Goal: Task Accomplishment & Management: Manage account settings

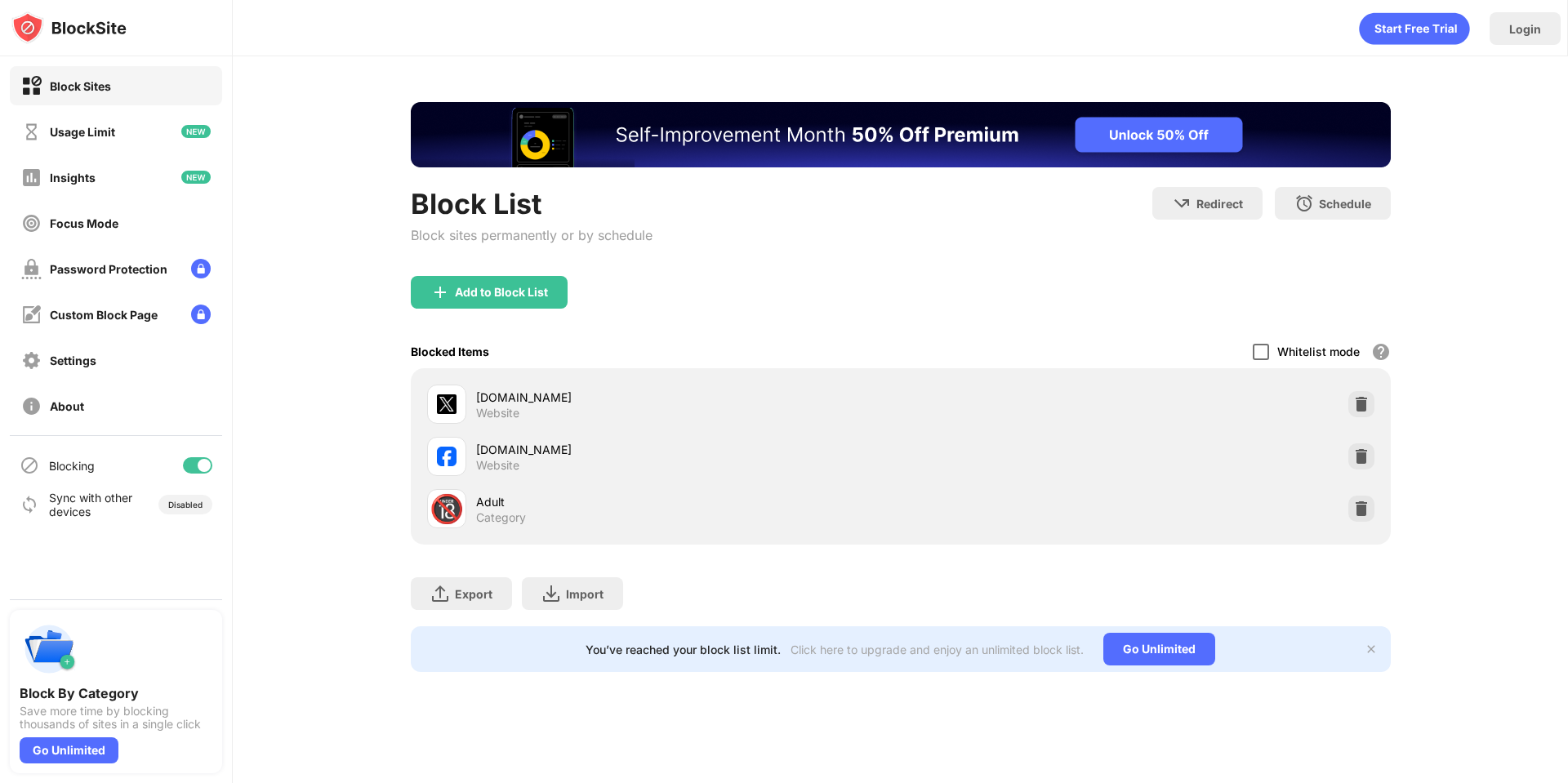
click at [1266, 347] on div at bounding box center [1261, 352] width 17 height 17
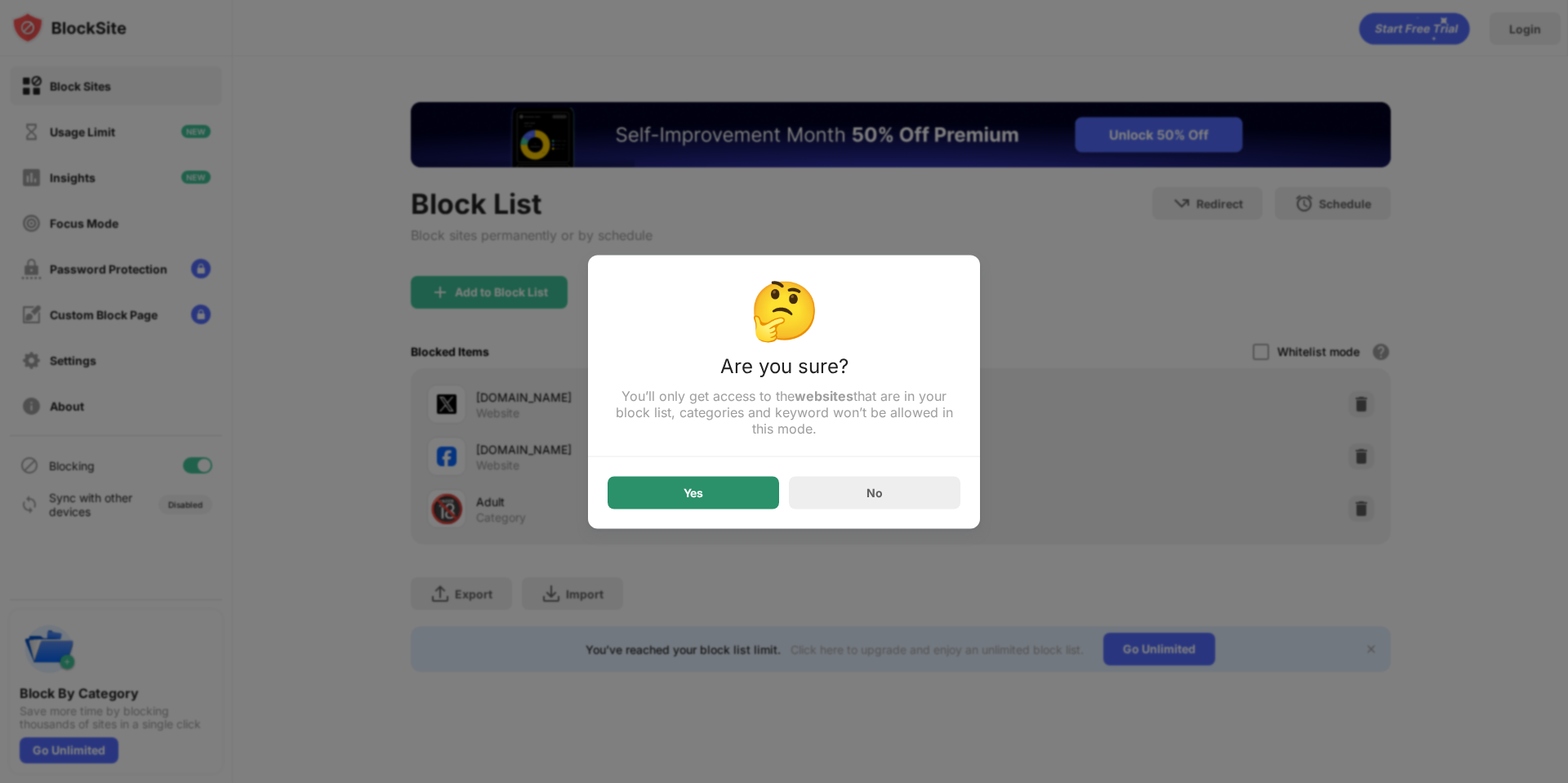
drag, startPoint x: 725, startPoint y: 494, endPoint x: 792, endPoint y: 2, distance: 496.5
click at [725, 494] on div "Yes" at bounding box center [693, 493] width 172 height 33
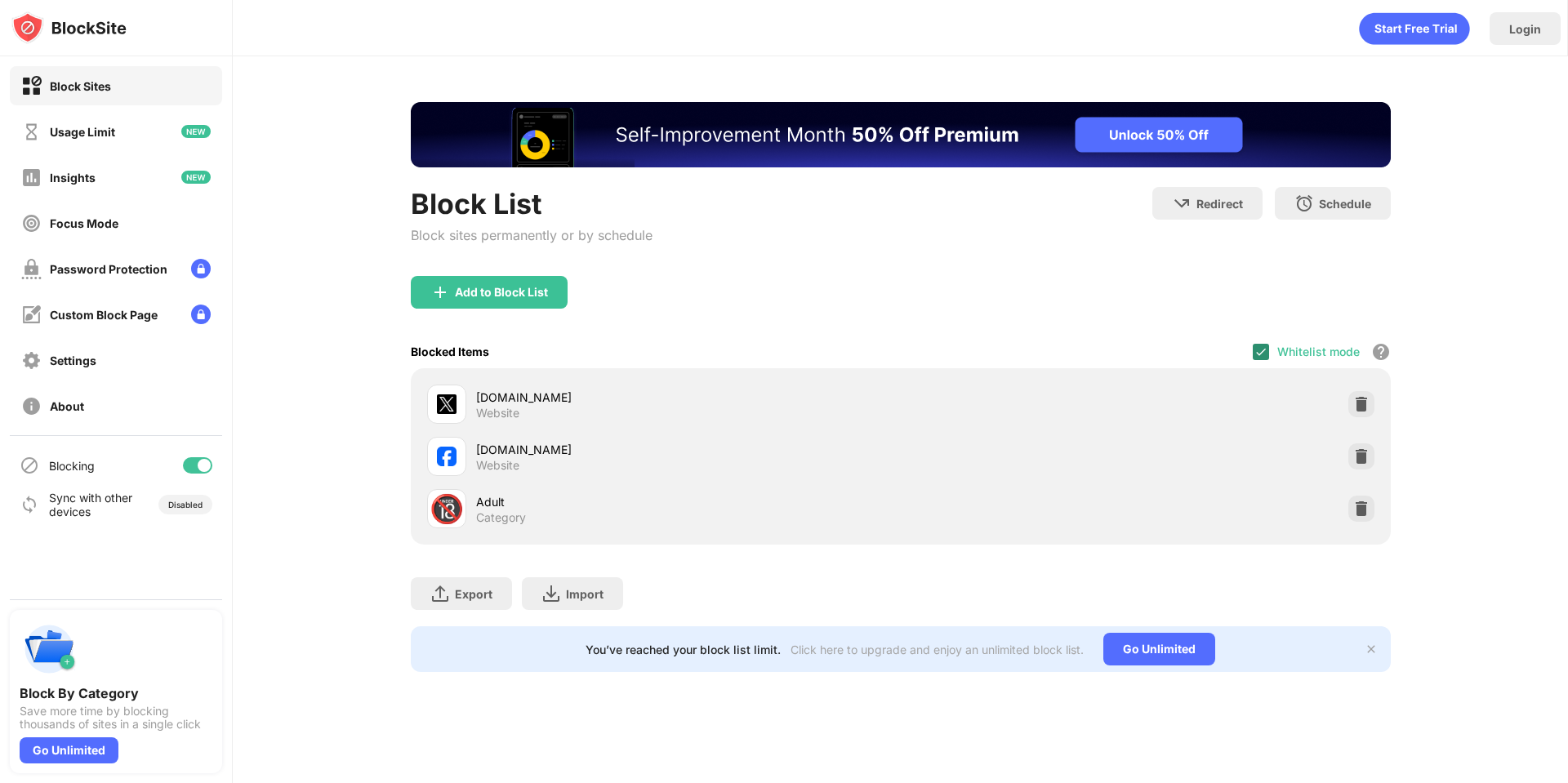
click at [1265, 351] on img at bounding box center [1261, 352] width 13 height 13
click at [189, 464] on div at bounding box center [198, 465] width 30 height 17
